Goal: Task Accomplishment & Management: Use online tool/utility

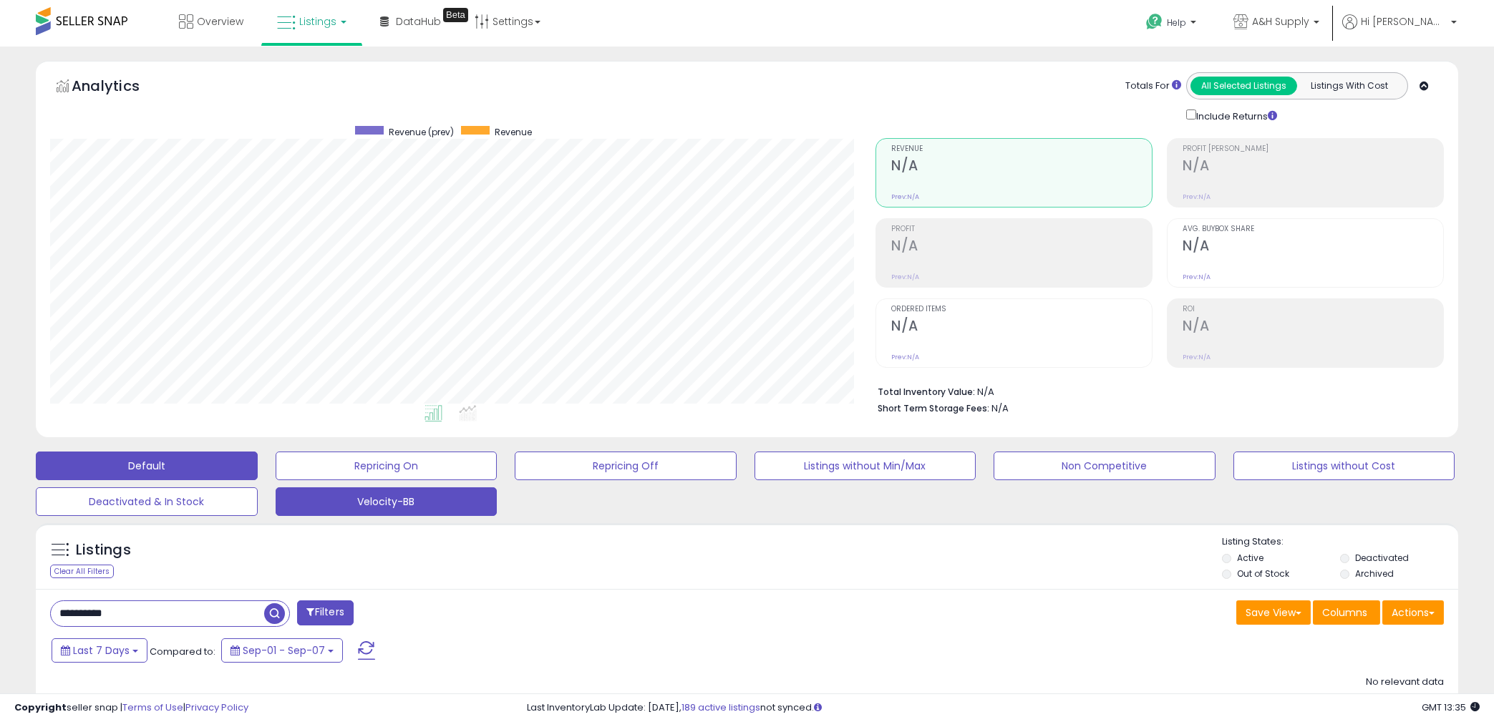
scroll to position [293, 826]
click at [423, 511] on button "Velocity-BB" at bounding box center [387, 502] width 222 height 29
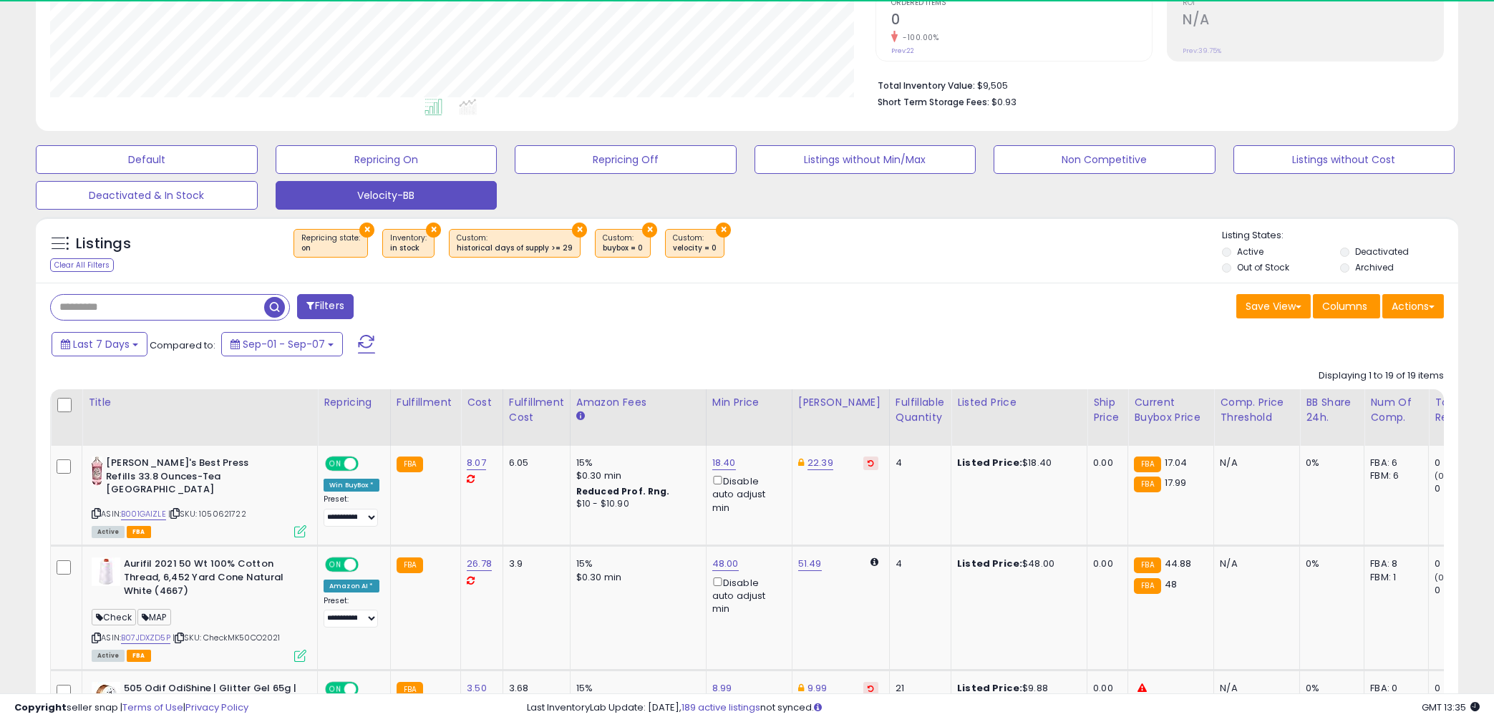
scroll to position [384, 0]
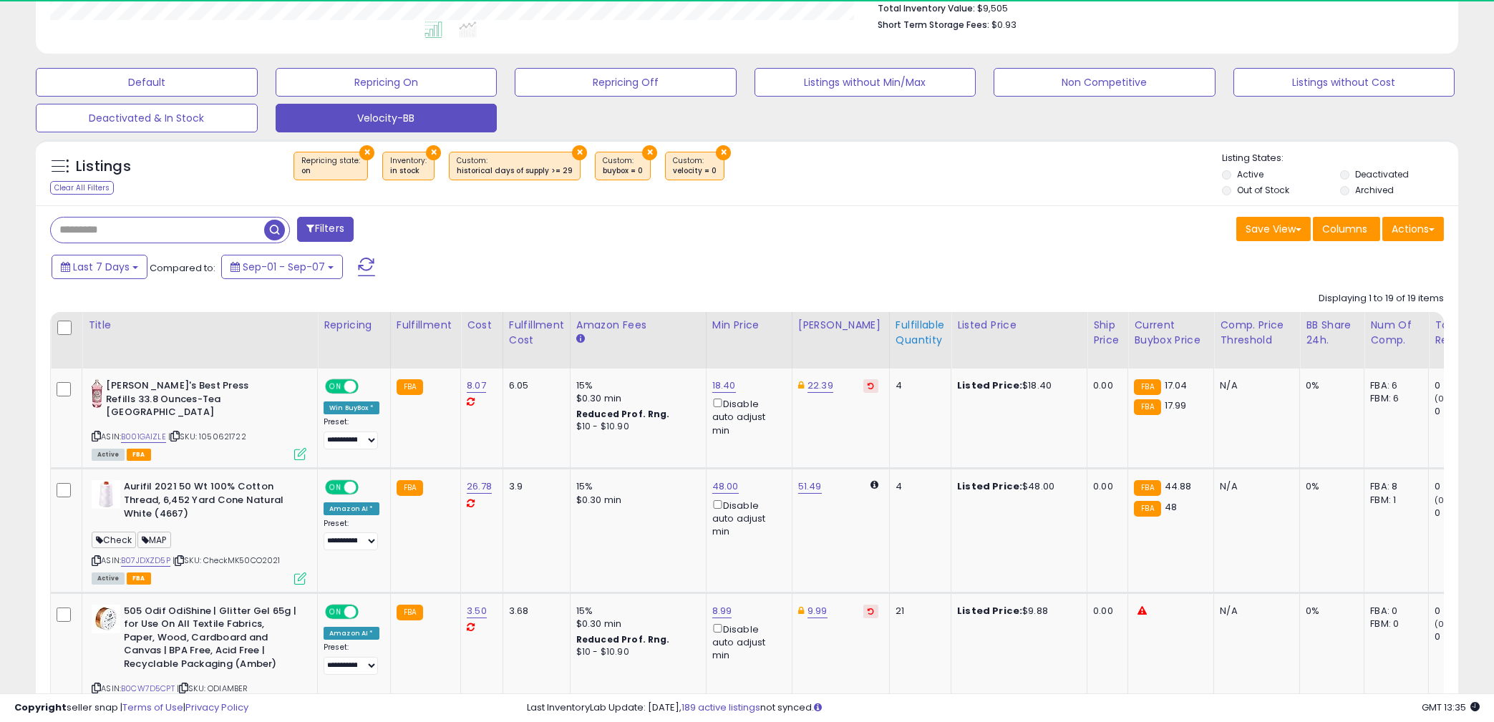
click at [912, 347] on div "Fulfillable Quantity" at bounding box center [920, 333] width 49 height 30
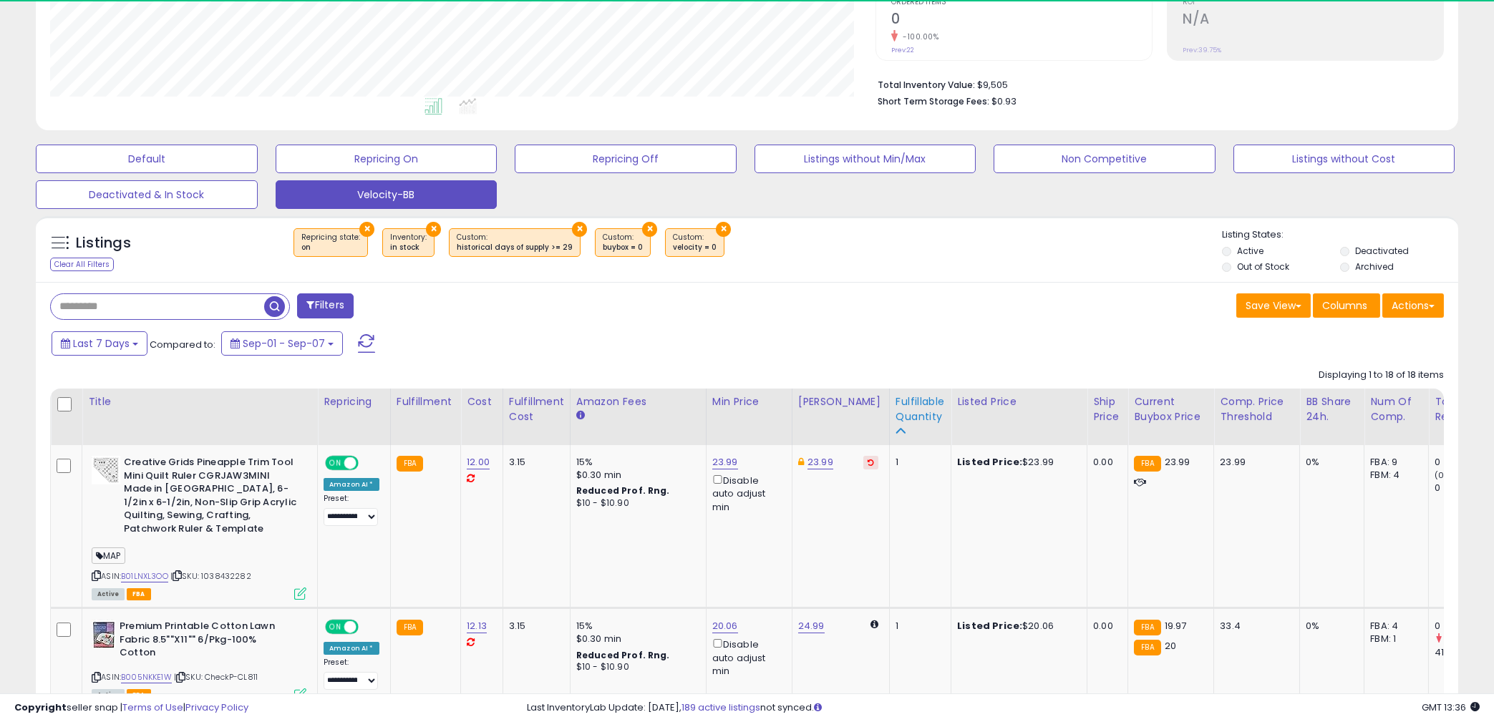
scroll to position [384, 0]
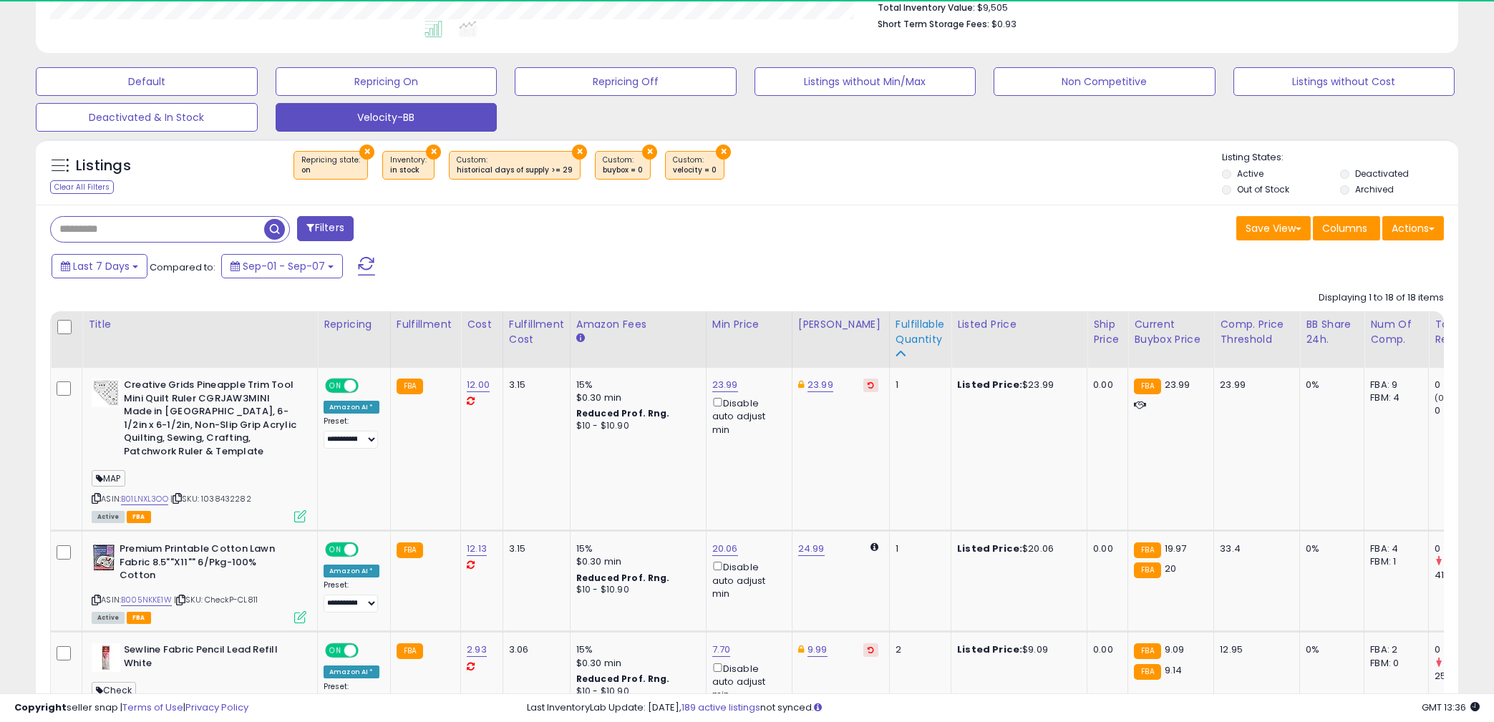
click at [899, 347] on div "Fulfillable Quantity" at bounding box center [920, 332] width 49 height 30
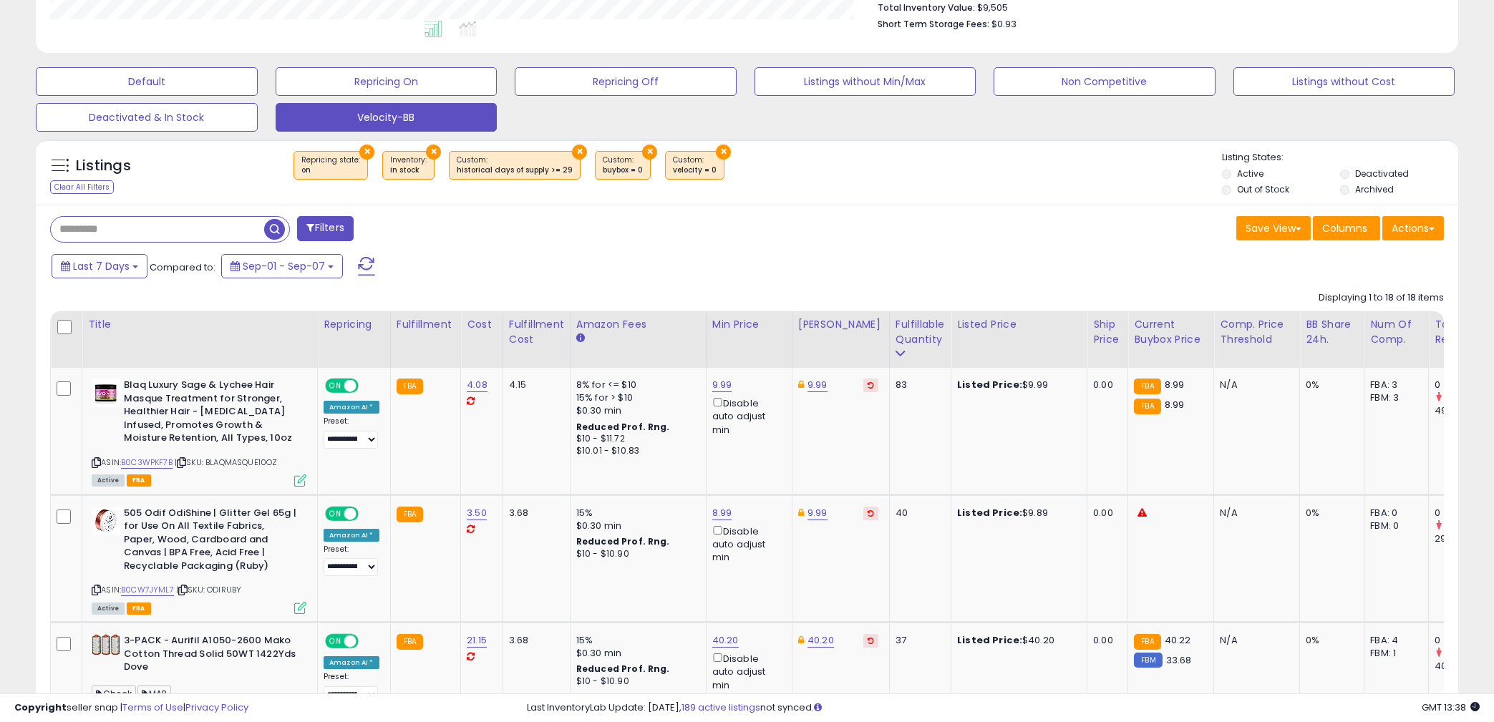
click at [331, 241] on button "Filters" at bounding box center [325, 228] width 56 height 25
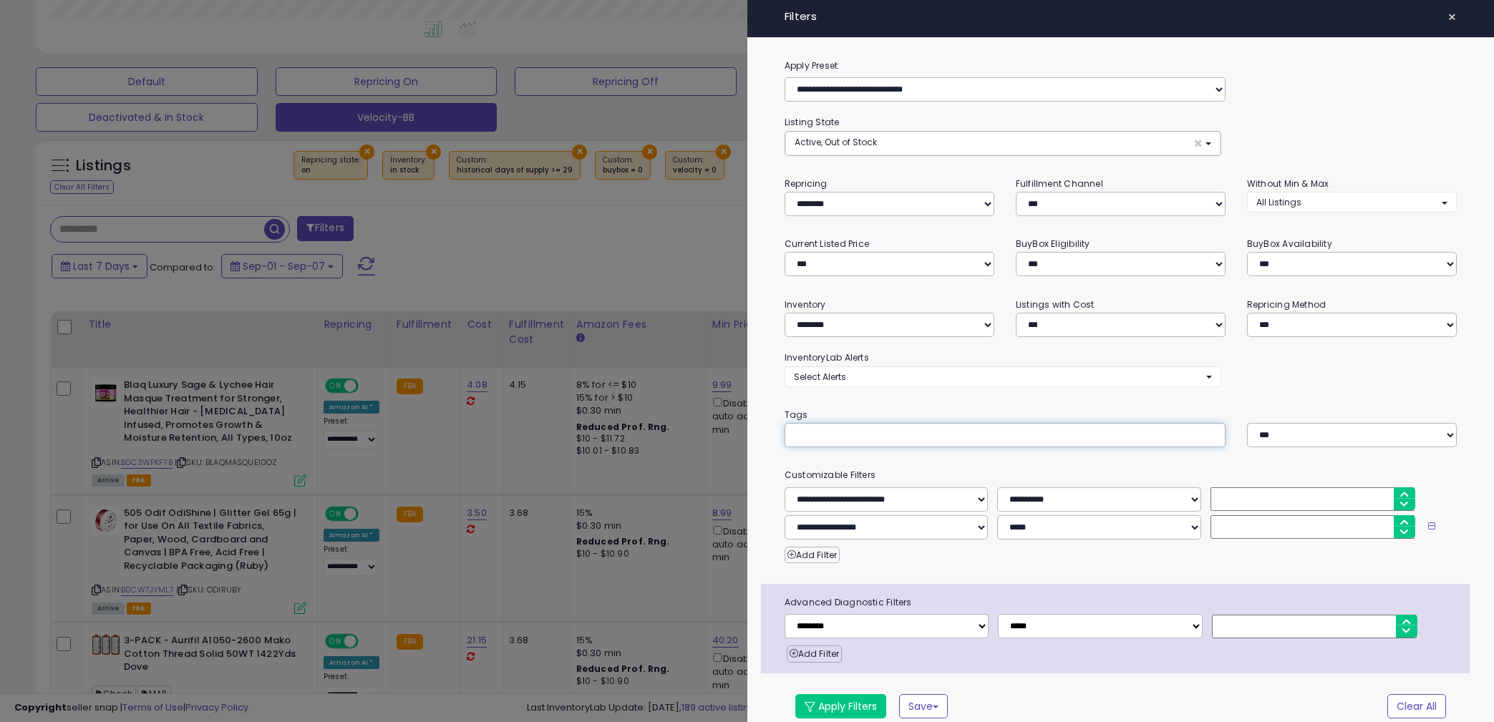
click at [832, 432] on input "text" at bounding box center [901, 435] width 215 height 14
type input "***"
select select "****"
click option "****" at bounding box center [0, 0] width 0 height 0
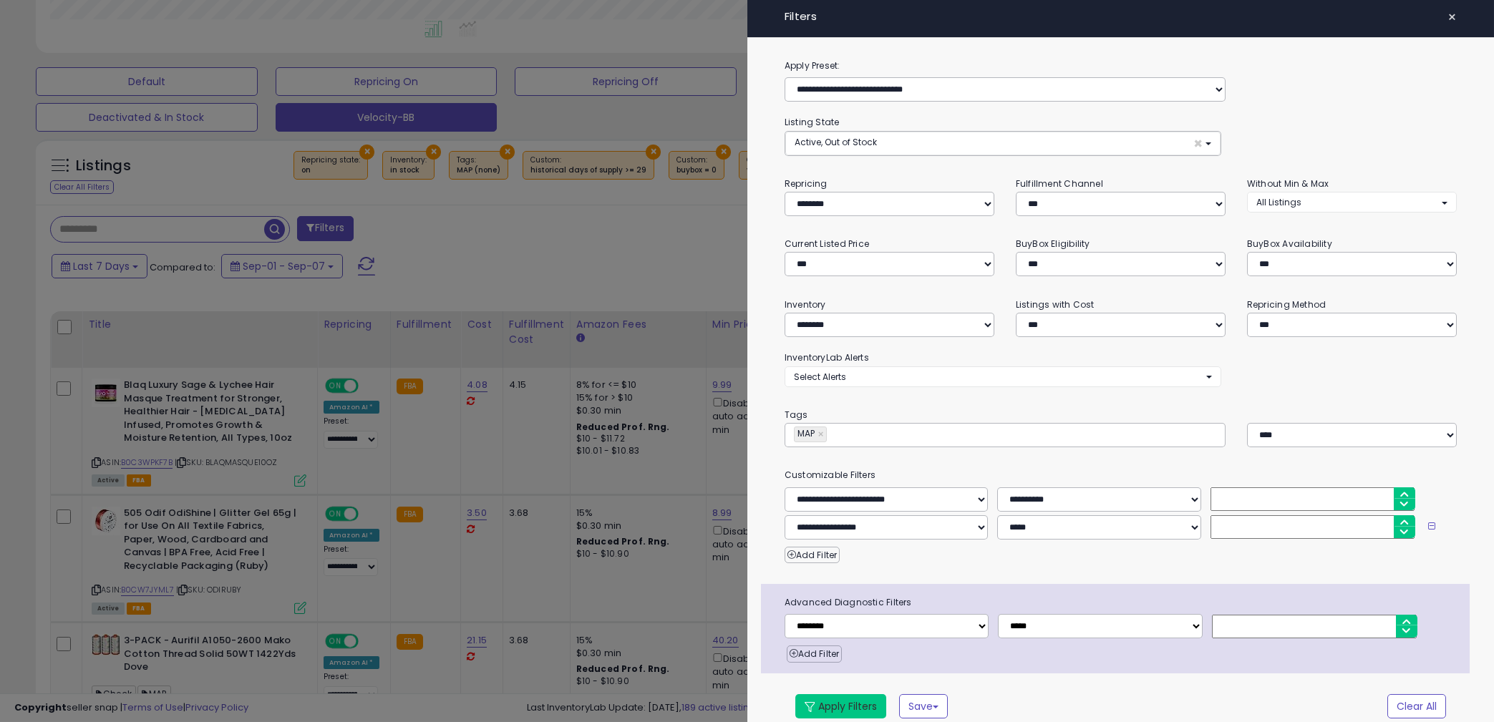
click at [856, 710] on button "Apply Filters" at bounding box center [840, 707] width 91 height 24
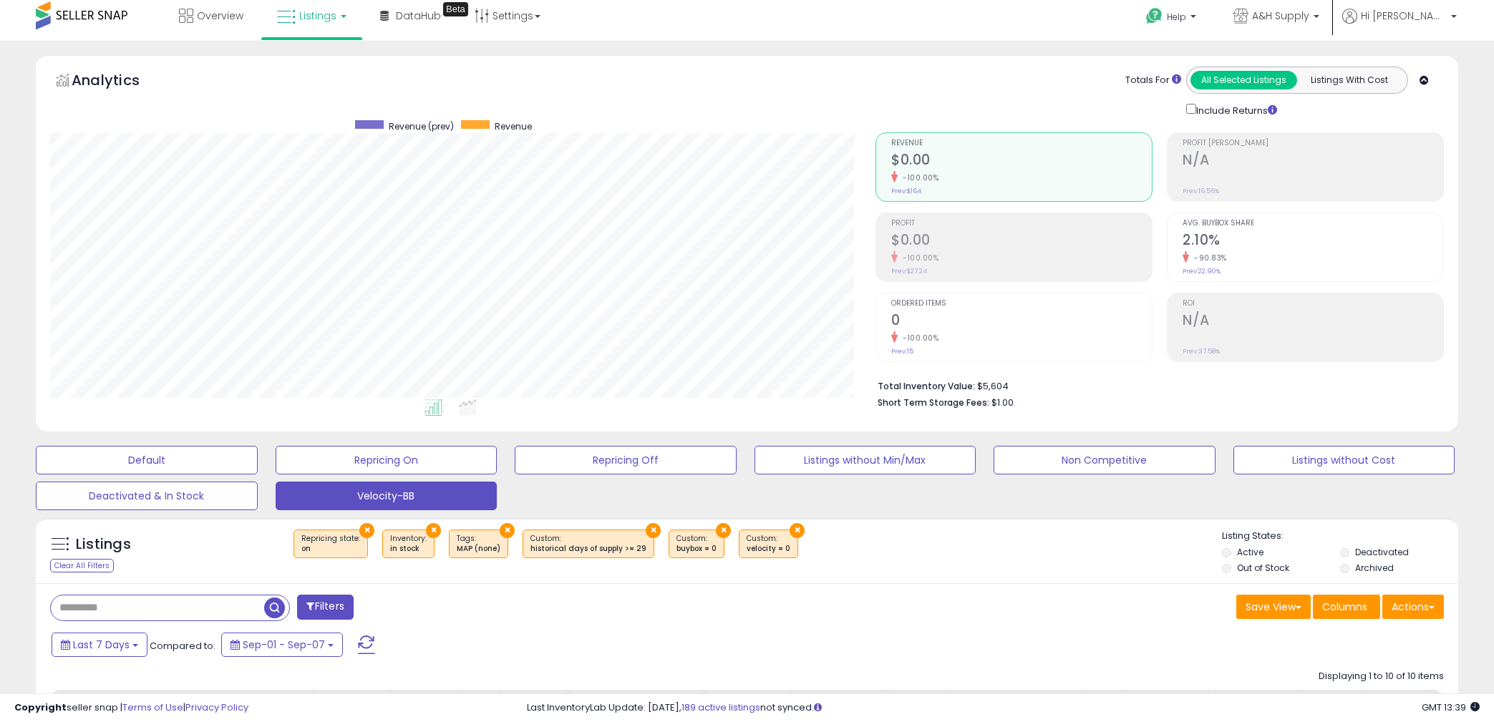
scroll to position [0, 0]
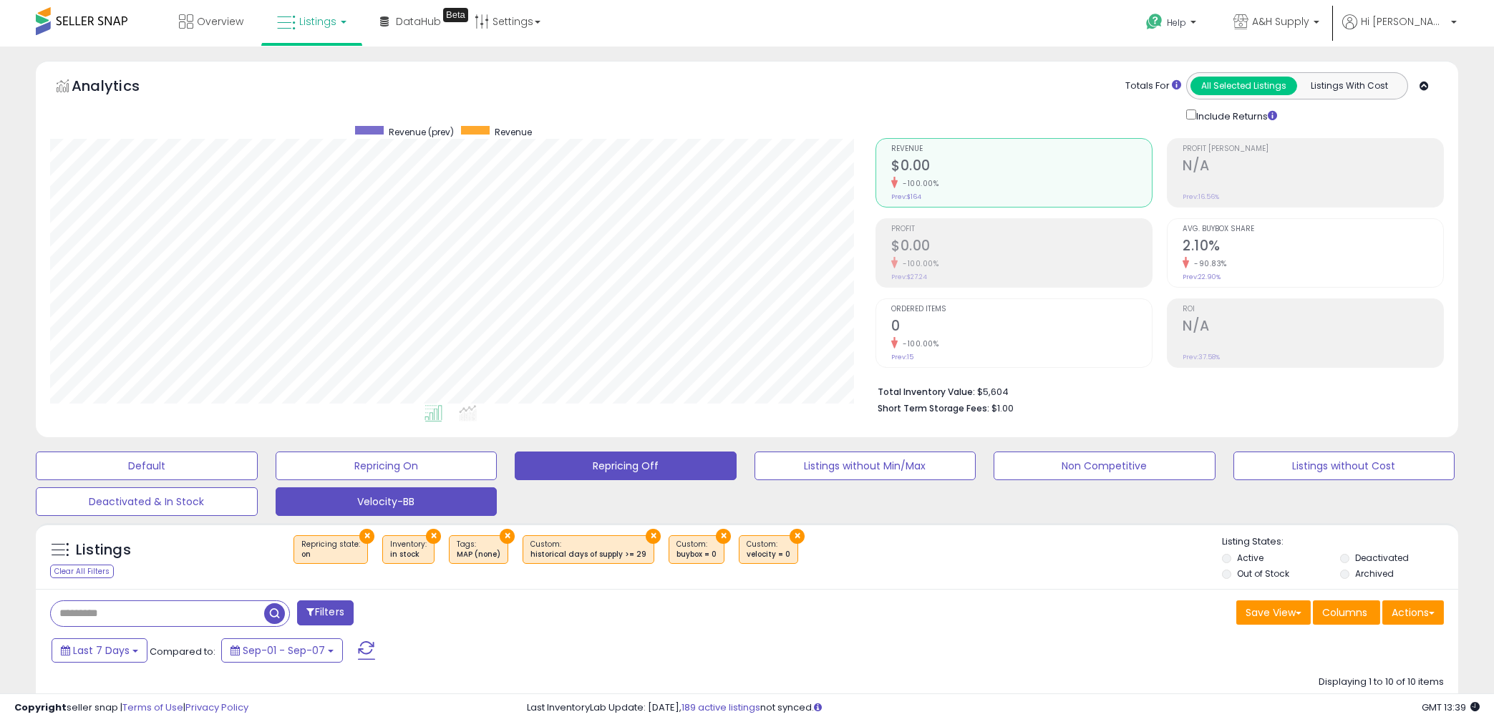
click at [563, 480] on button "Repricing Off" at bounding box center [626, 466] width 222 height 29
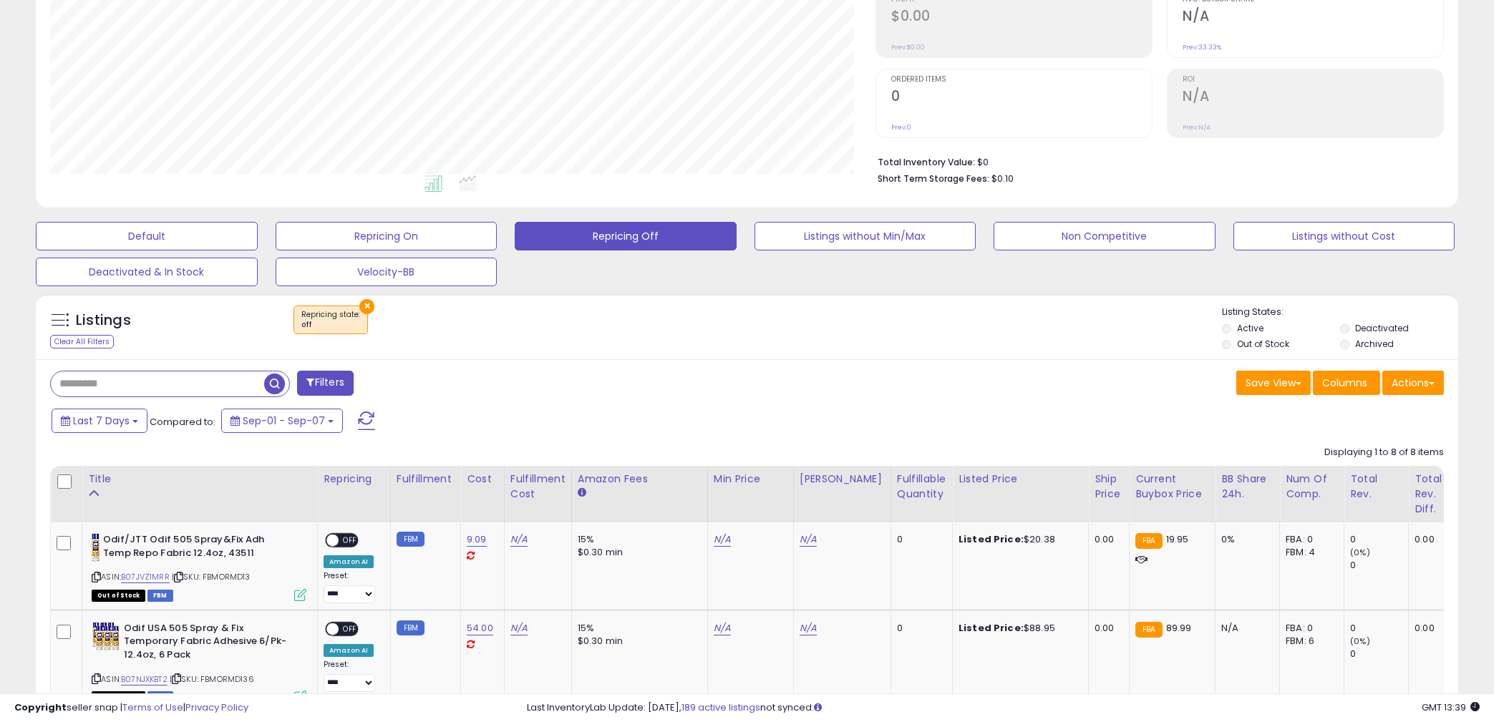
scroll to position [306, 0]
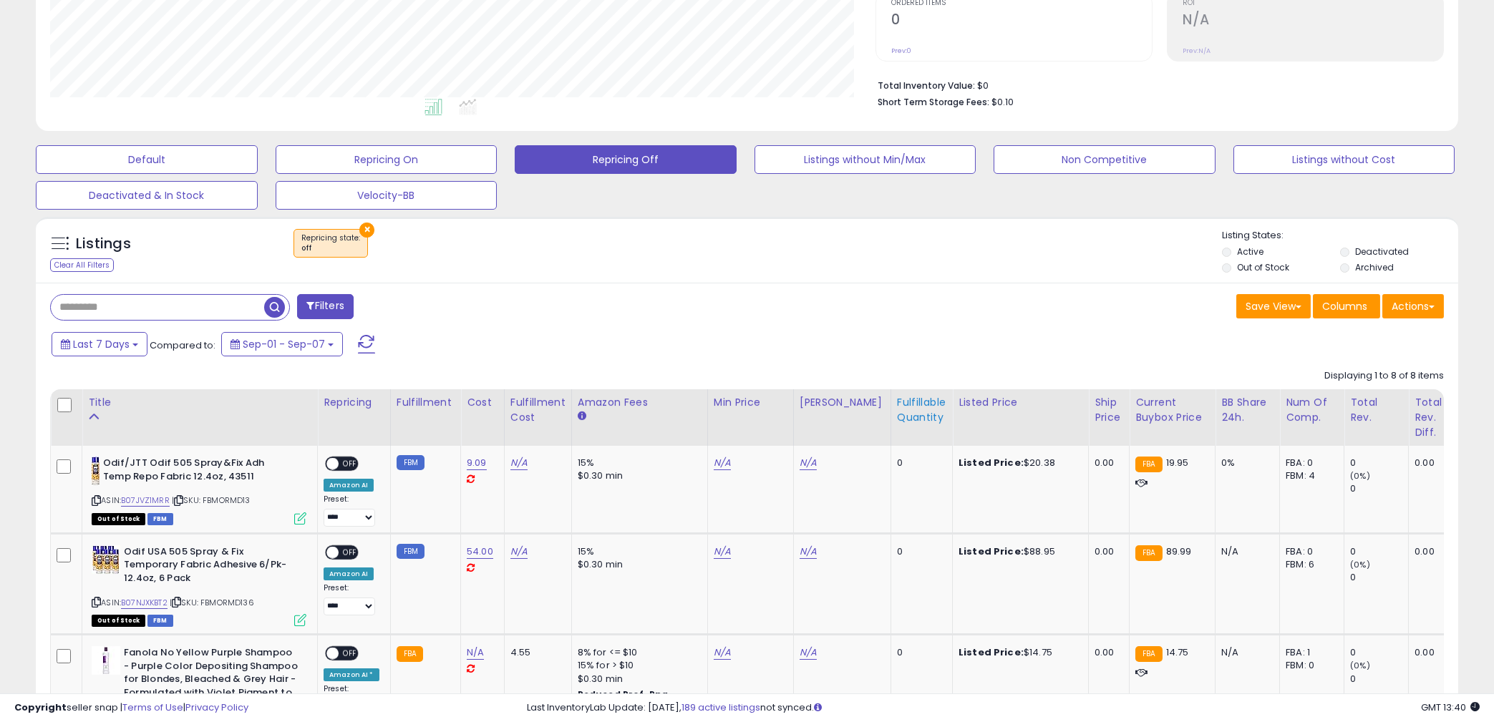
click at [905, 425] on div "Fulfillable Quantity" at bounding box center [921, 410] width 49 height 30
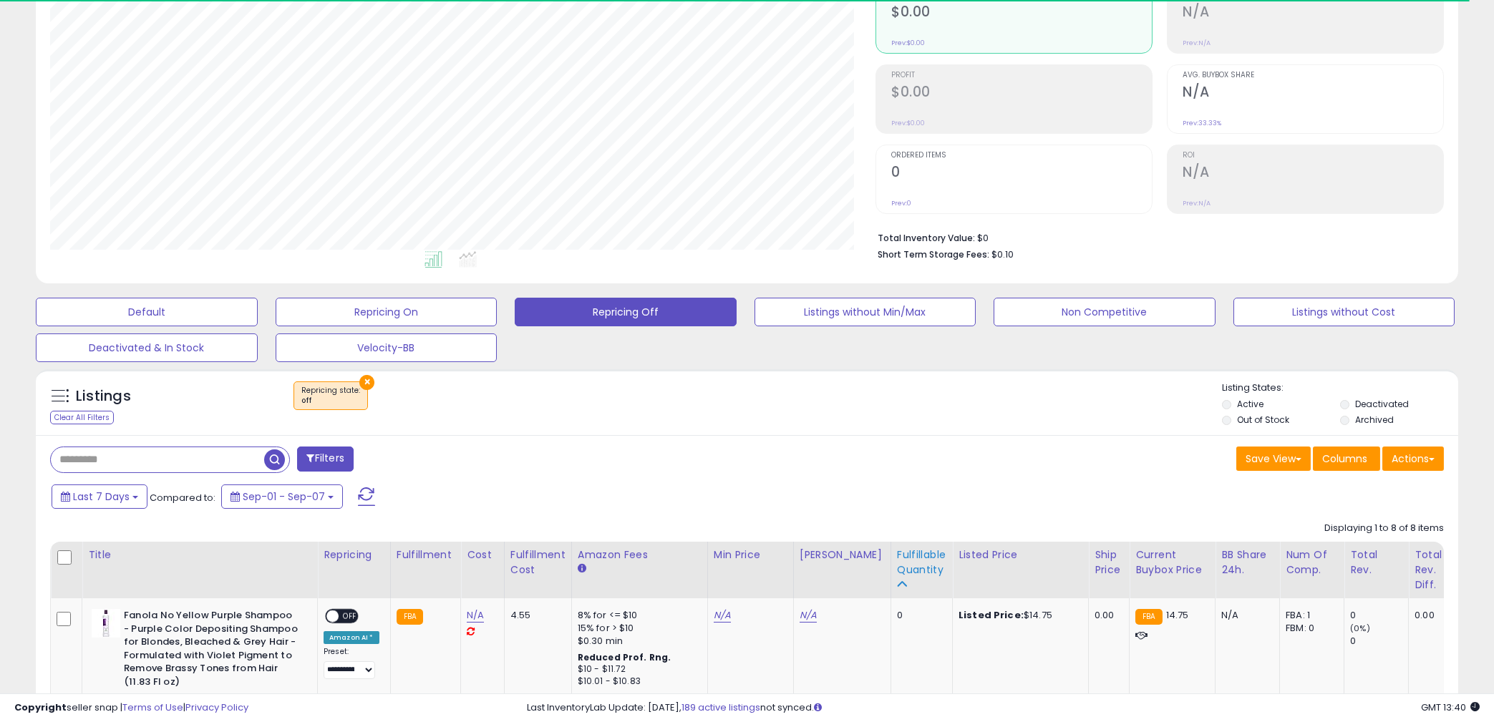
click at [897, 571] on div "Fulfillable Quantity" at bounding box center [921, 563] width 49 height 30
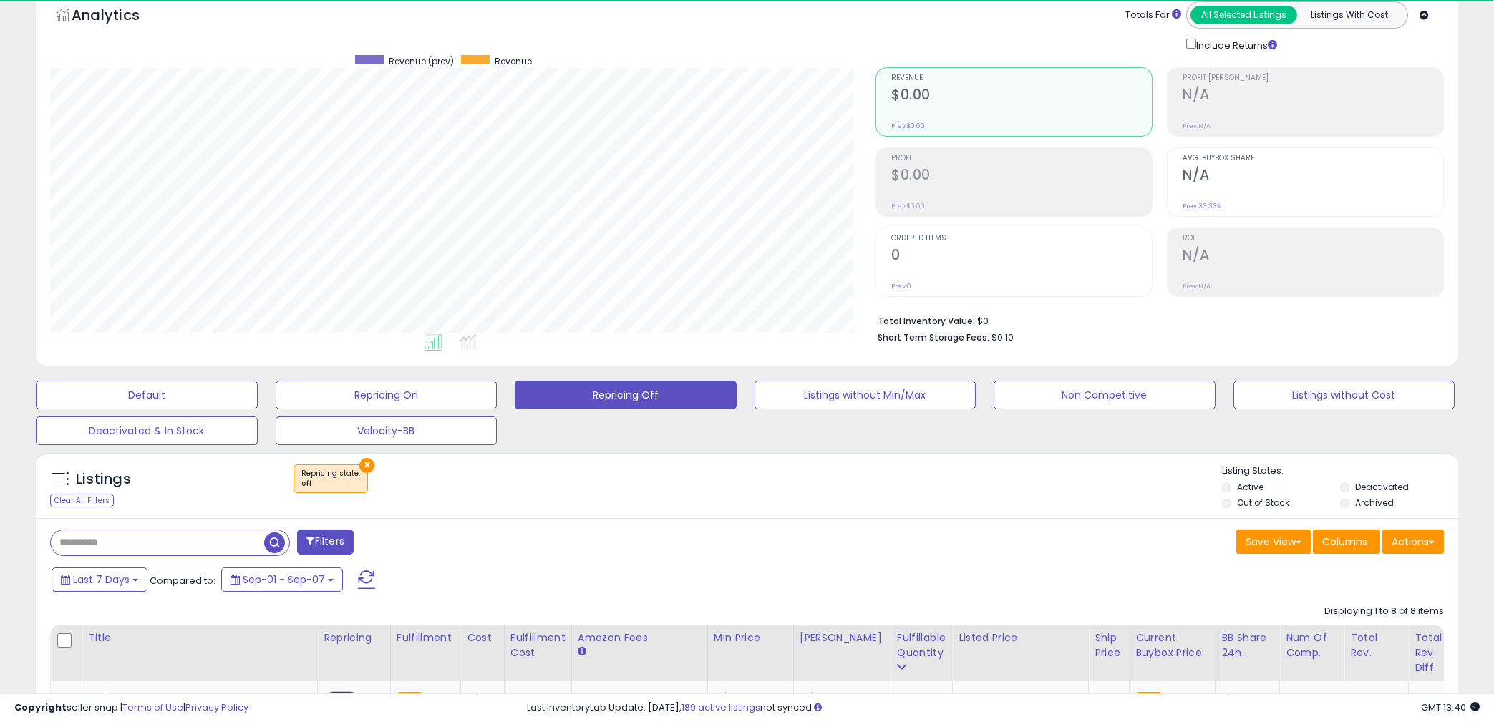
scroll to position [0, 0]
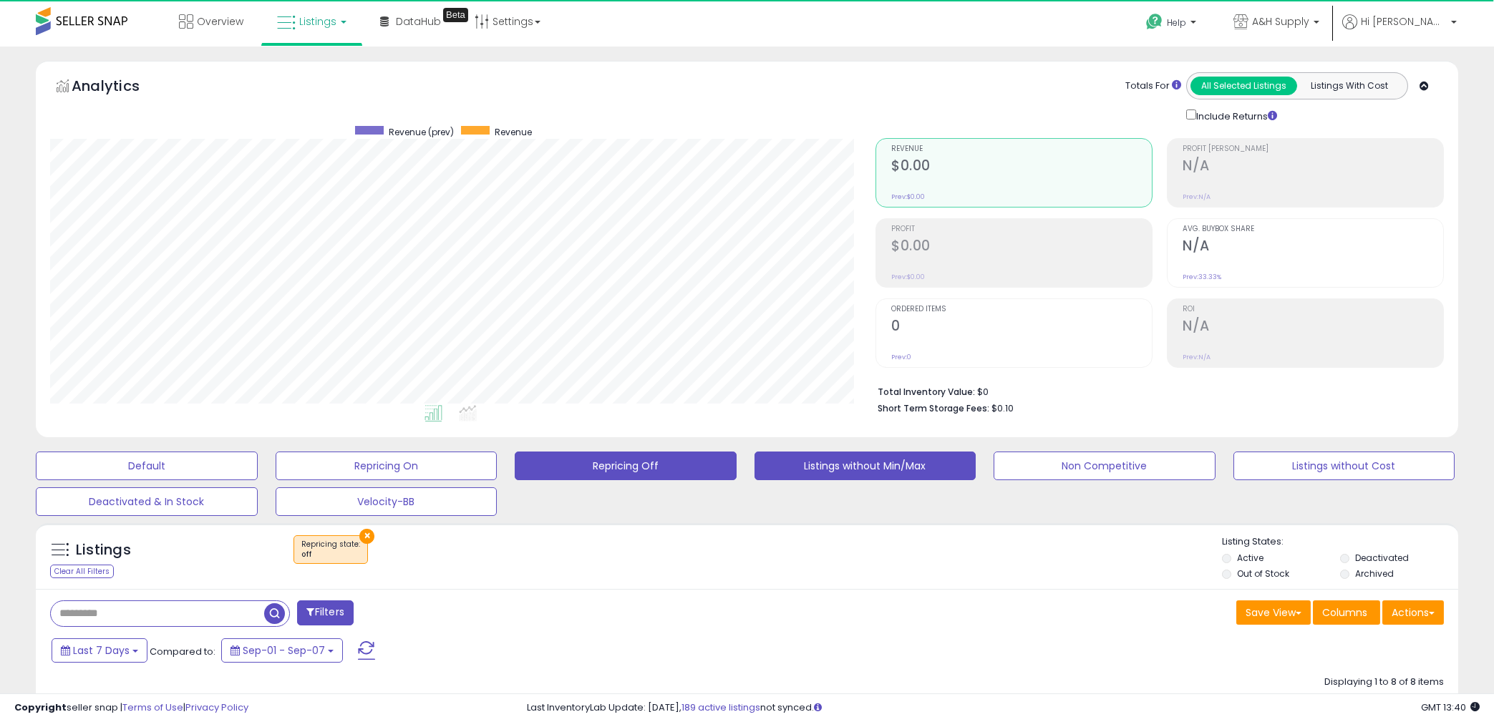
click at [843, 473] on button "Listings without Min/Max" at bounding box center [866, 466] width 222 height 29
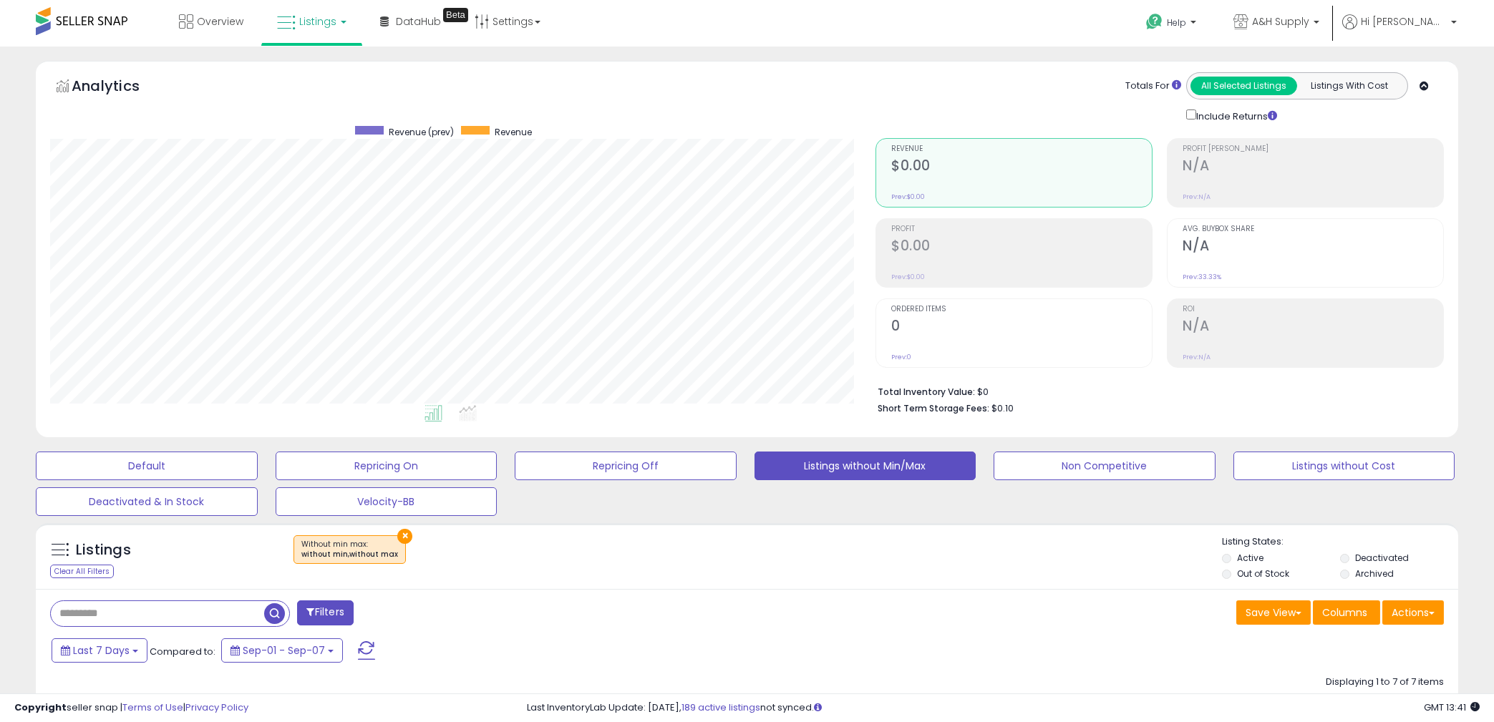
scroll to position [153, 0]
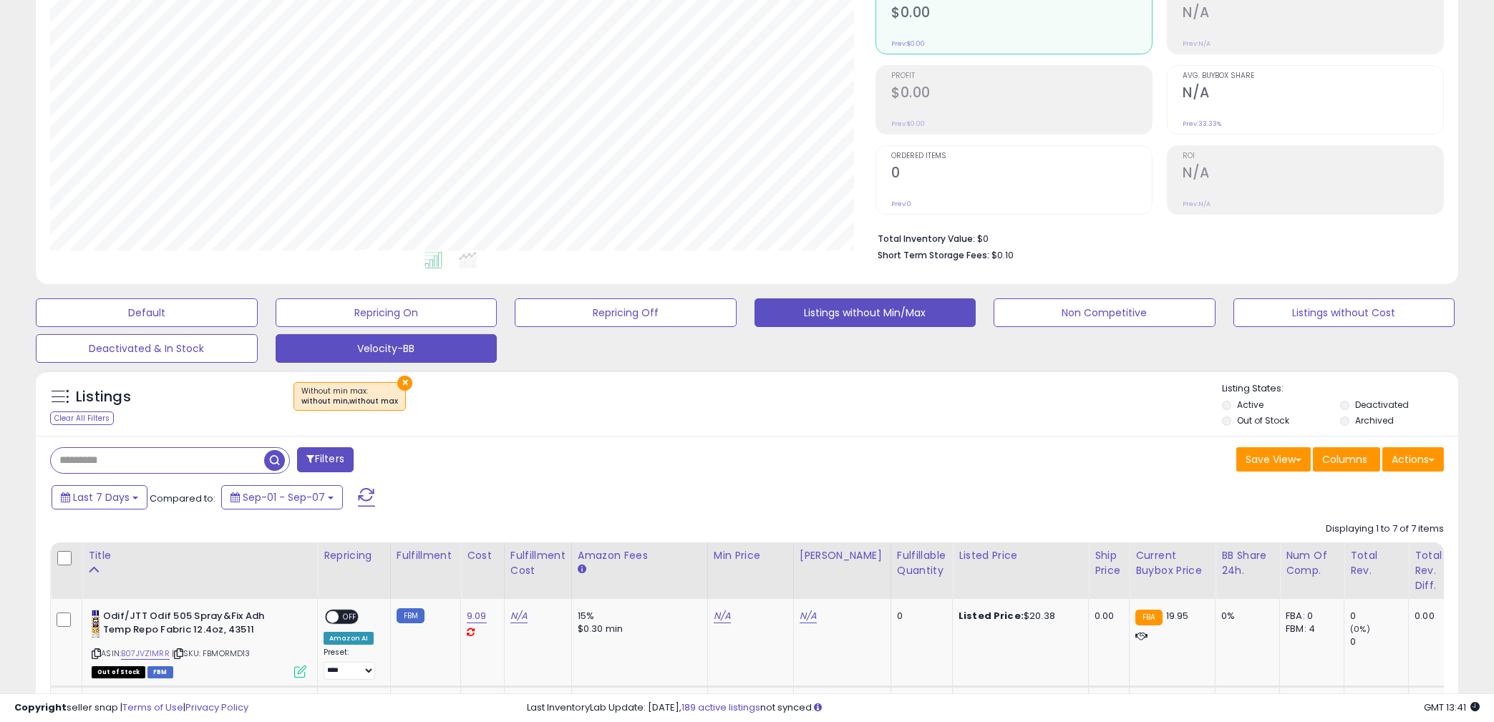
click at [425, 351] on button "Velocity-BB" at bounding box center [387, 348] width 222 height 29
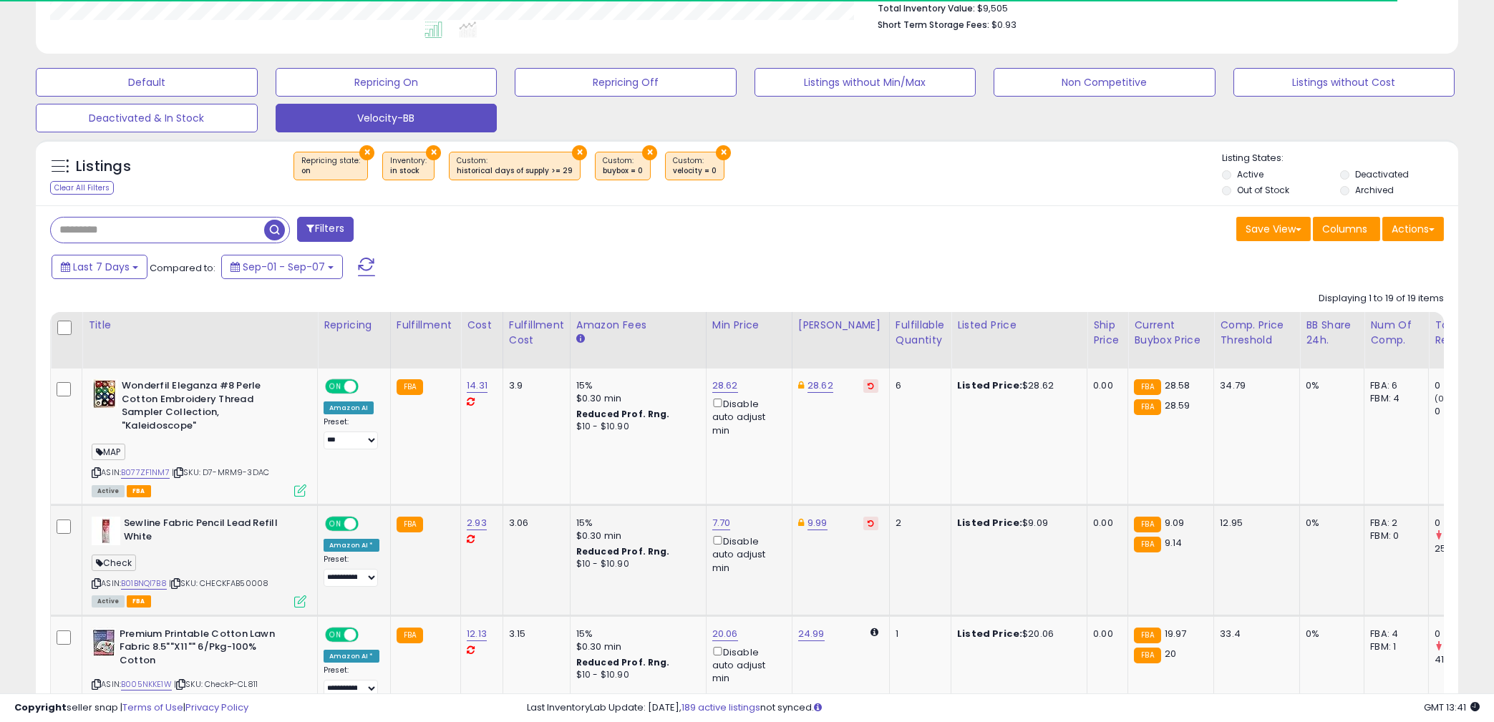
scroll to position [537, 0]
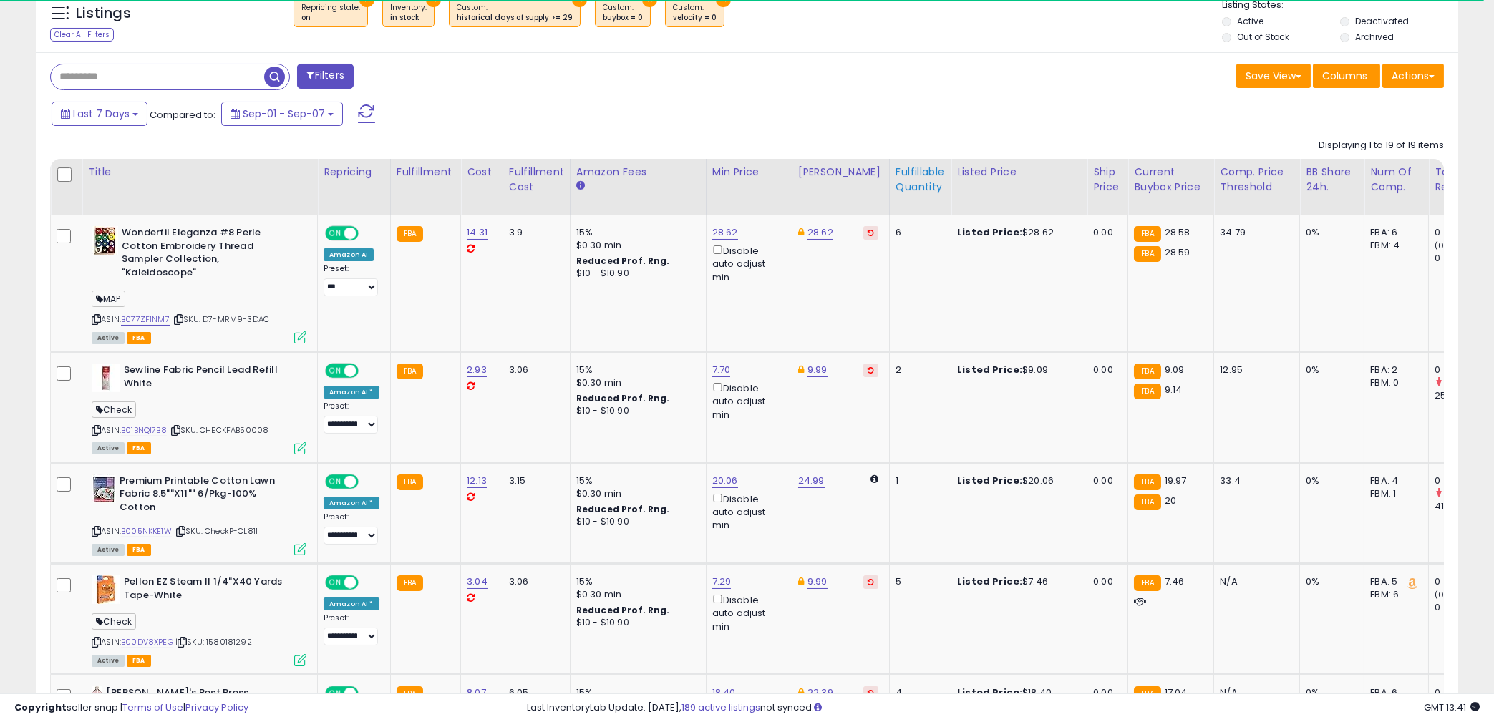
click at [901, 194] on div "Fulfillable Quantity" at bounding box center [920, 180] width 49 height 30
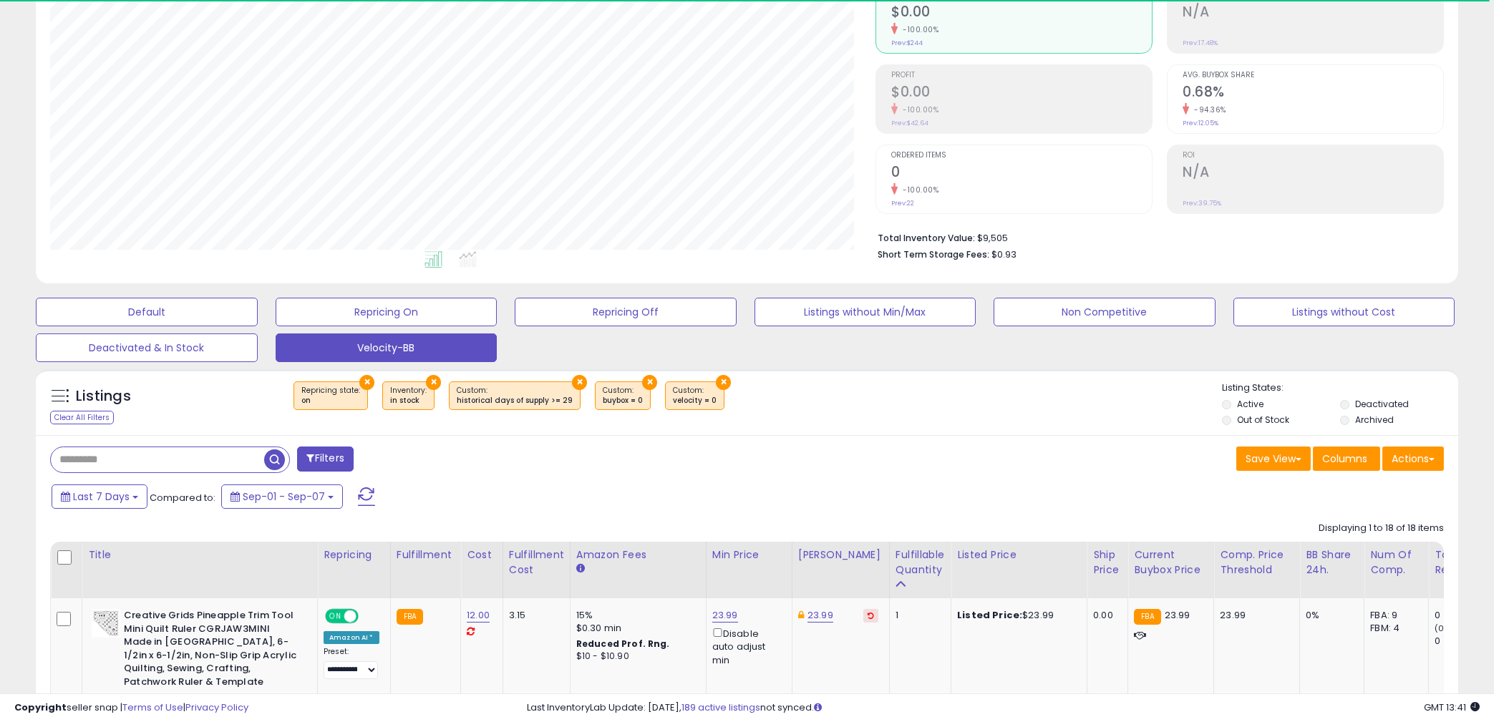
scroll to position [384, 0]
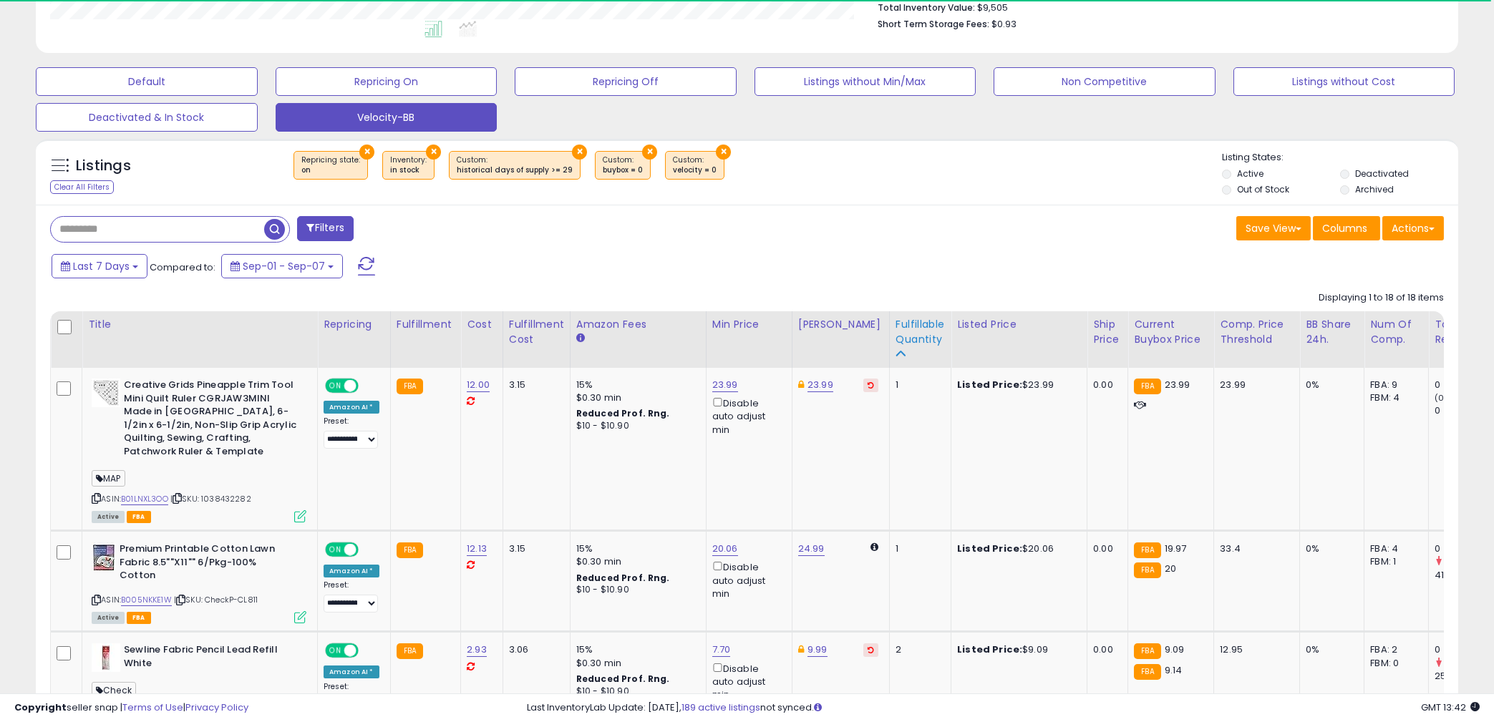
click at [896, 342] on div "Fulfillable Quantity" at bounding box center [920, 332] width 49 height 30
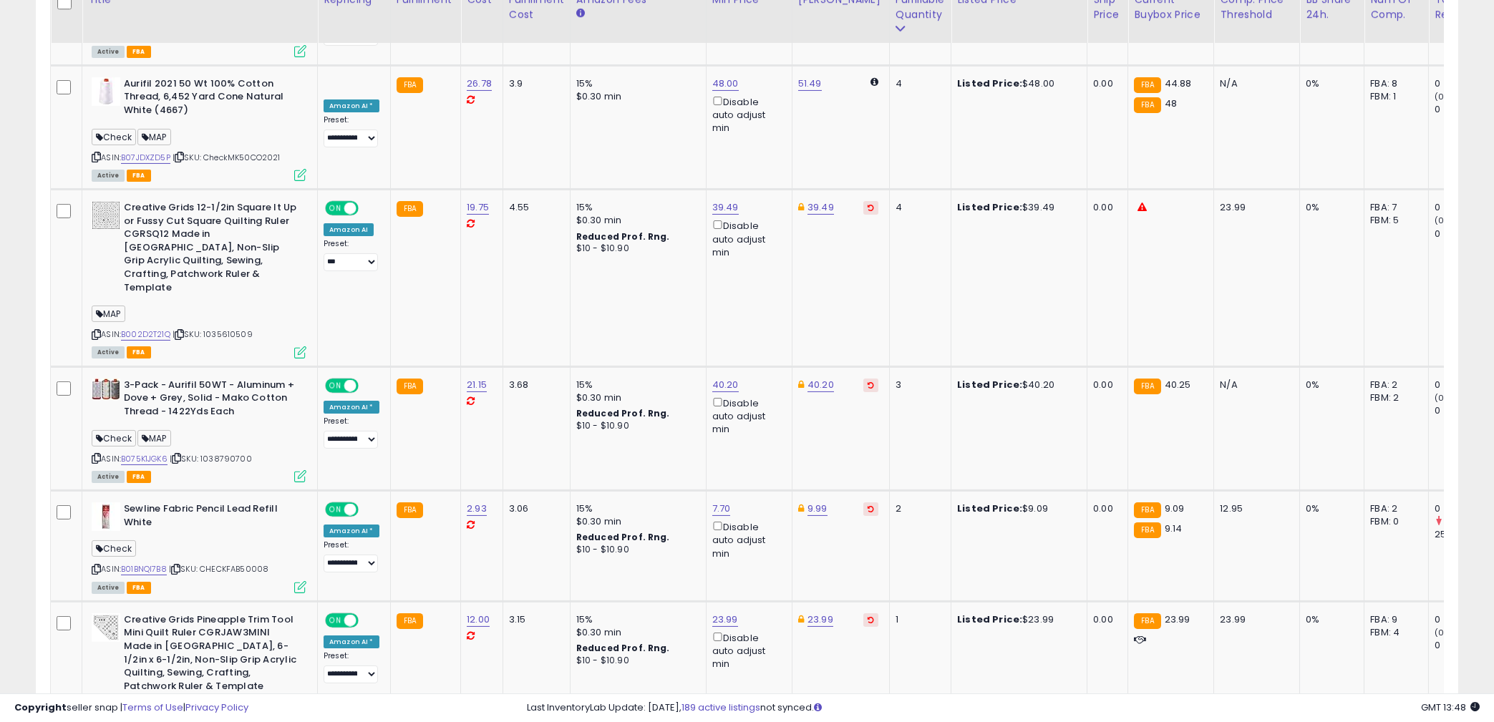
scroll to position [2356, 0]
